Goal: Transaction & Acquisition: Register for event/course

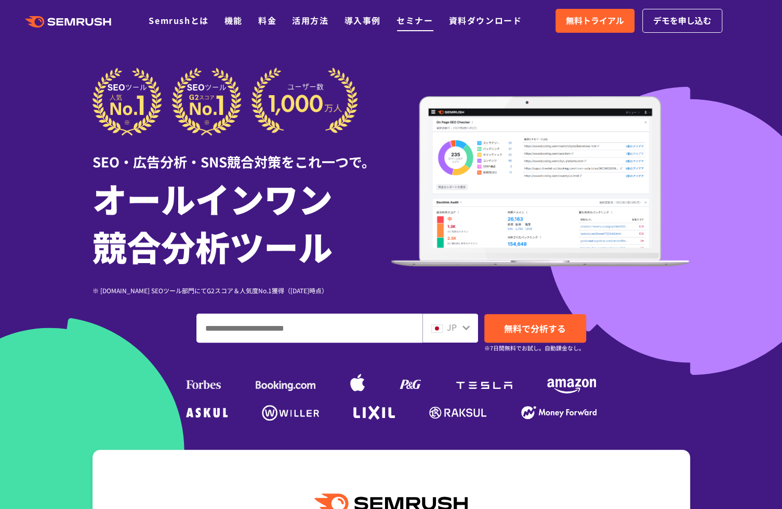
click at [423, 22] on link "セミナー" at bounding box center [415, 20] width 36 height 12
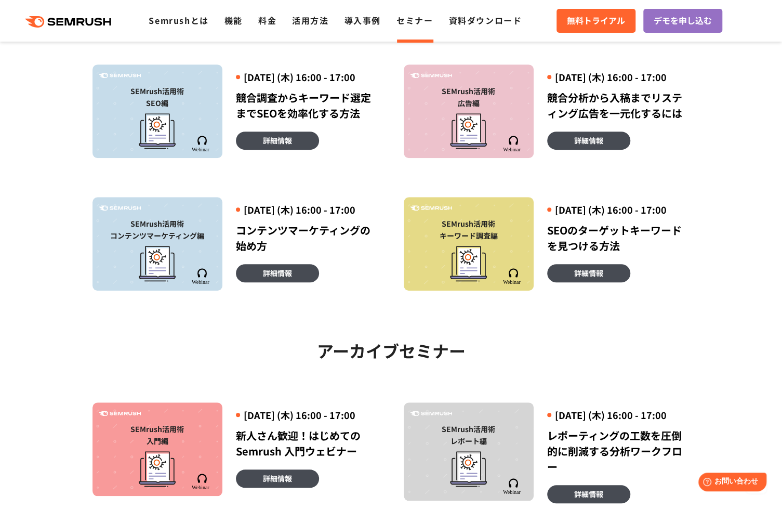
scroll to position [312, 0]
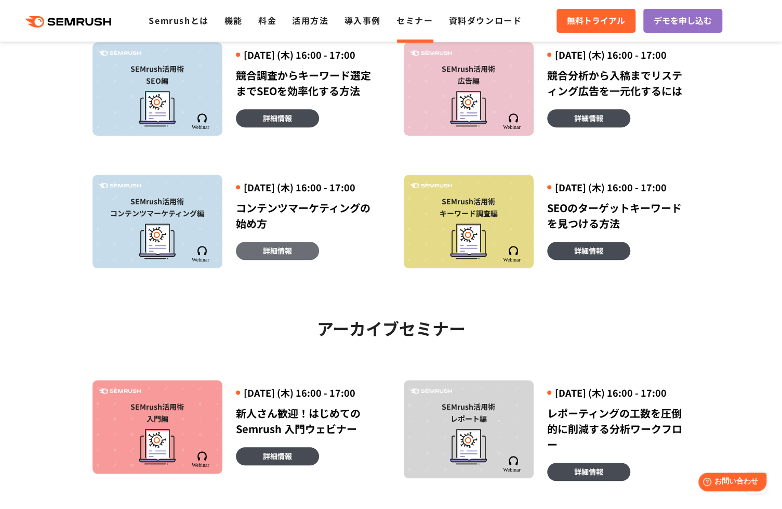
click at [294, 260] on link "詳細情報" at bounding box center [277, 251] width 83 height 18
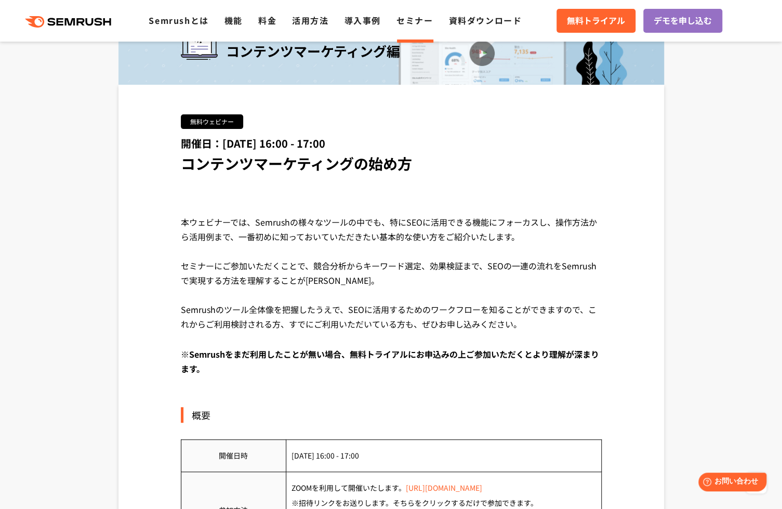
scroll to position [52, 0]
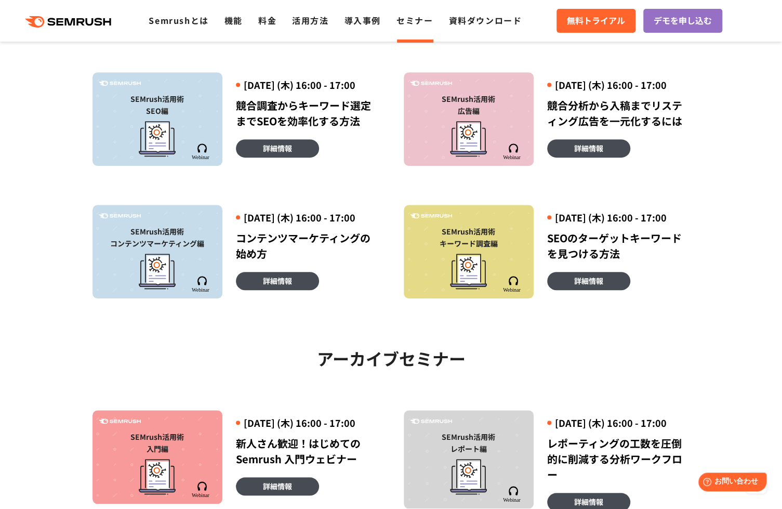
scroll to position [259, 0]
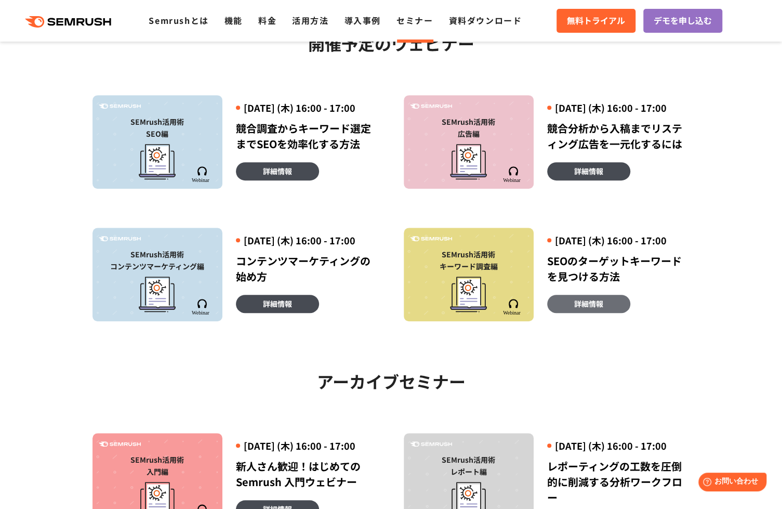
click at [583, 309] on span "詳細情報" at bounding box center [588, 303] width 29 height 11
click at [508, 294] on div at bounding box center [469, 292] width 120 height 40
click at [599, 309] on span "詳細情報" at bounding box center [588, 303] width 29 height 11
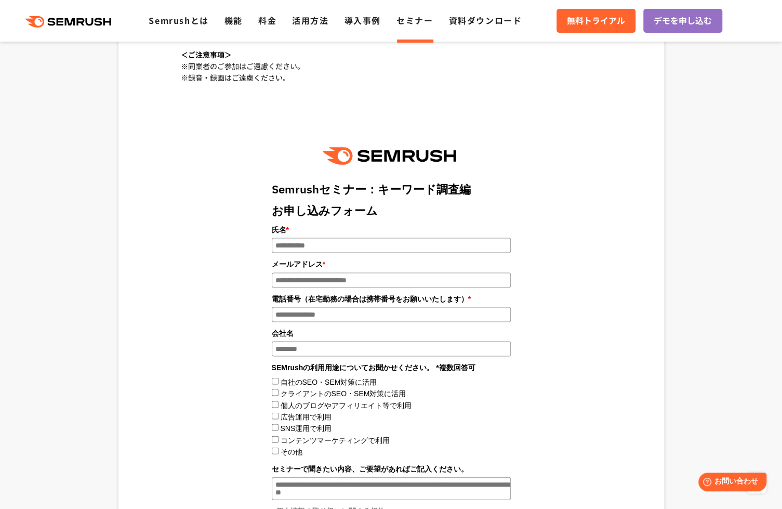
scroll to position [1091, 0]
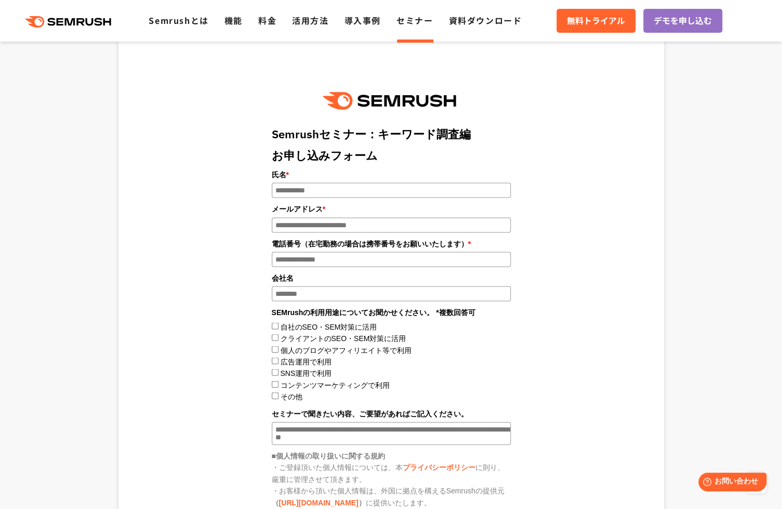
click at [332, 182] on input "氏名 *" at bounding box center [391, 189] width 239 height 15
type input "****"
click at [324, 217] on input "メールアドレス *" at bounding box center [391, 224] width 239 height 15
type input "**********"
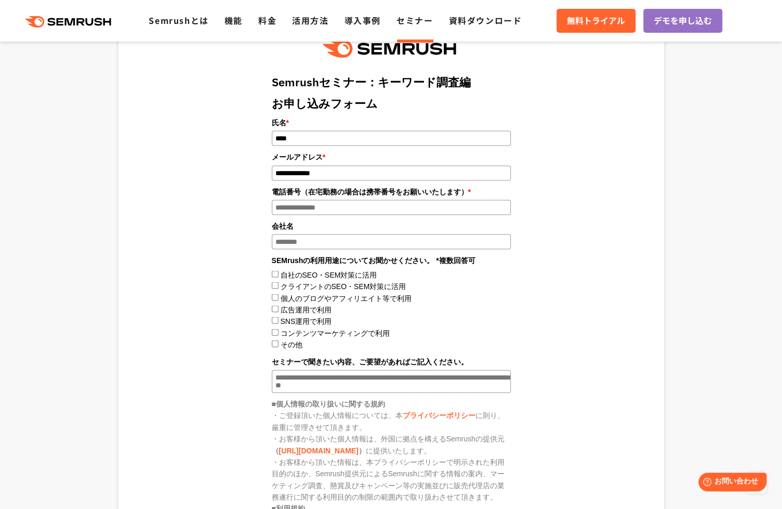
click at [353, 200] on input "電話番号（在宅勤務の場合は携帯番号をお願いいたします） *" at bounding box center [391, 207] width 239 height 15
type input "**********"
click at [552, 196] on div "**********" at bounding box center [391, 313] width 421 height 591
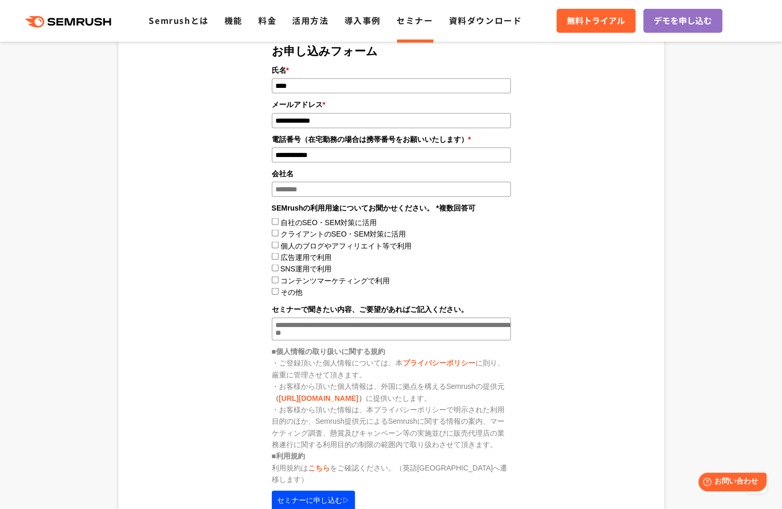
click at [303, 182] on input "会社名" at bounding box center [391, 189] width 239 height 15
click at [351, 218] on label自社のSEO・SEM対策に活用"] "自社のSEO・SEM対策に活用" at bounding box center [328, 222] width 97 height 8
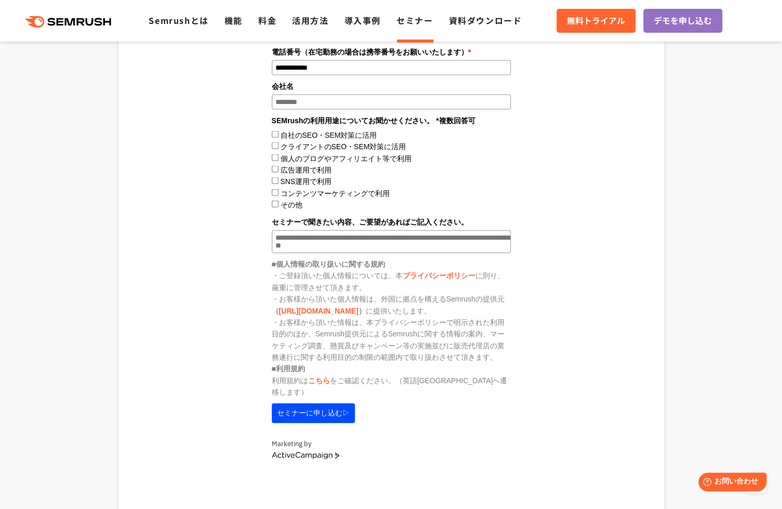
scroll to position [1299, 0]
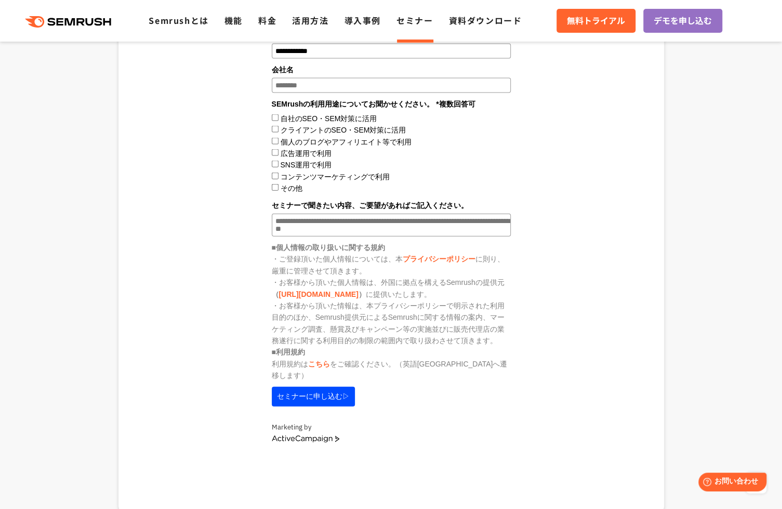
click at [337, 387] on button "セミナーに申し込む▷" at bounding box center [313, 397] width 83 height 20
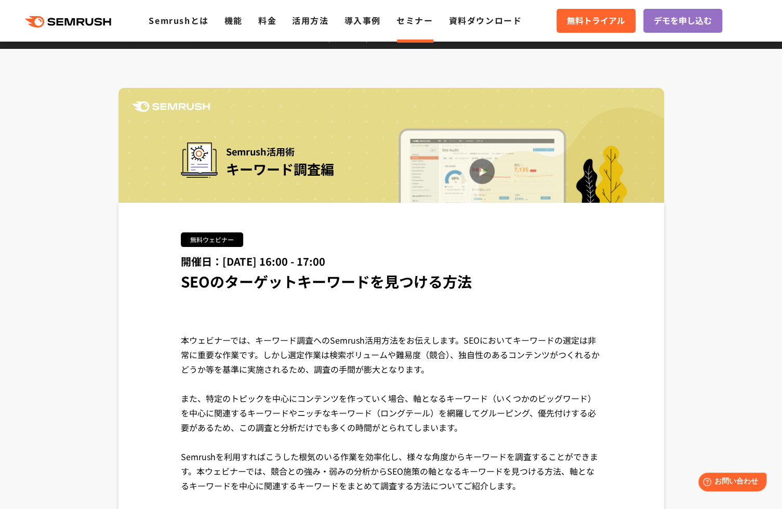
scroll to position [0, 0]
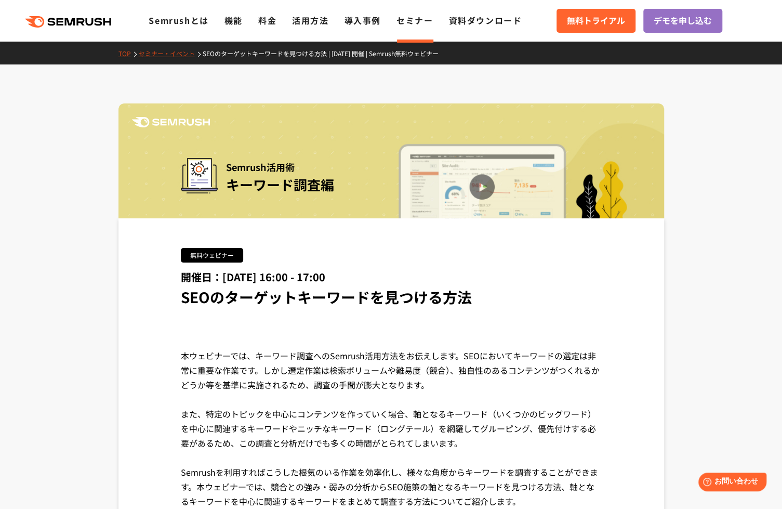
click at [154, 52] on link "セミナー・イベント" at bounding box center [171, 53] width 64 height 9
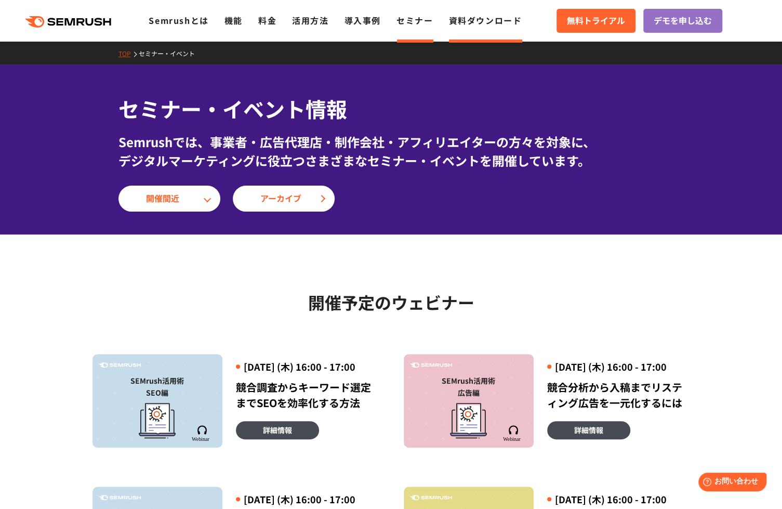
click at [495, 23] on link "資料ダウンロード" at bounding box center [485, 20] width 73 height 12
